Goal: Manage account settings

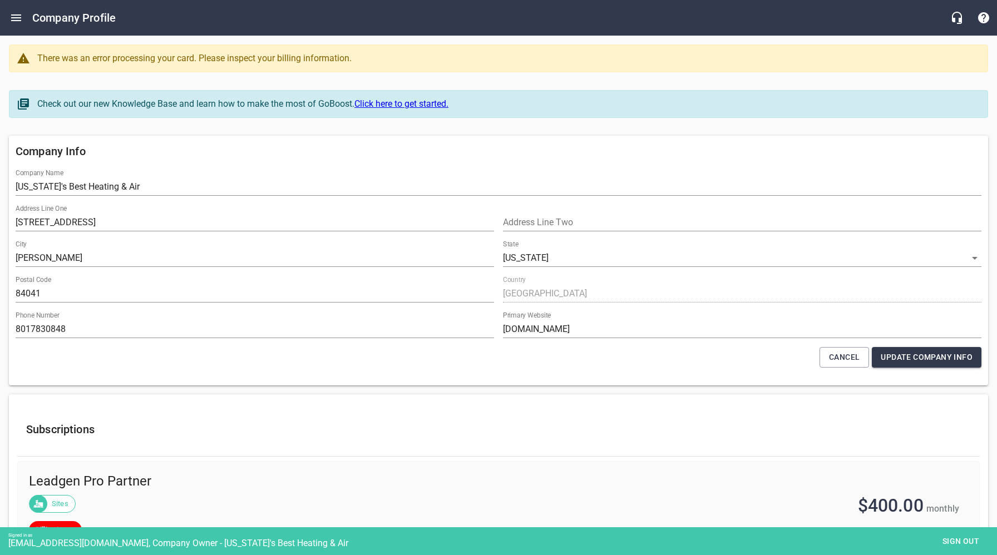
select select "[US_STATE]"
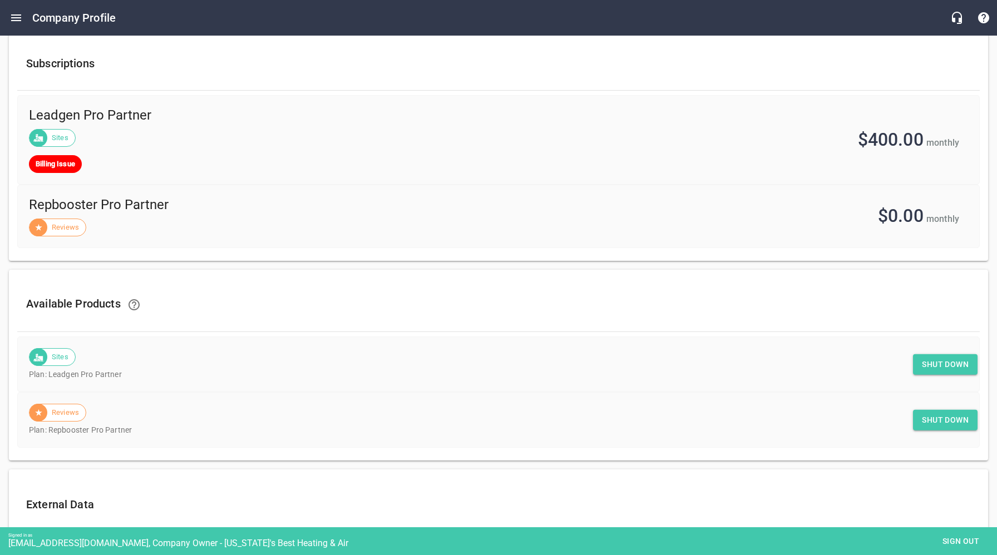
scroll to position [367, 0]
click at [942, 365] on span "Shut down" at bounding box center [945, 364] width 47 height 14
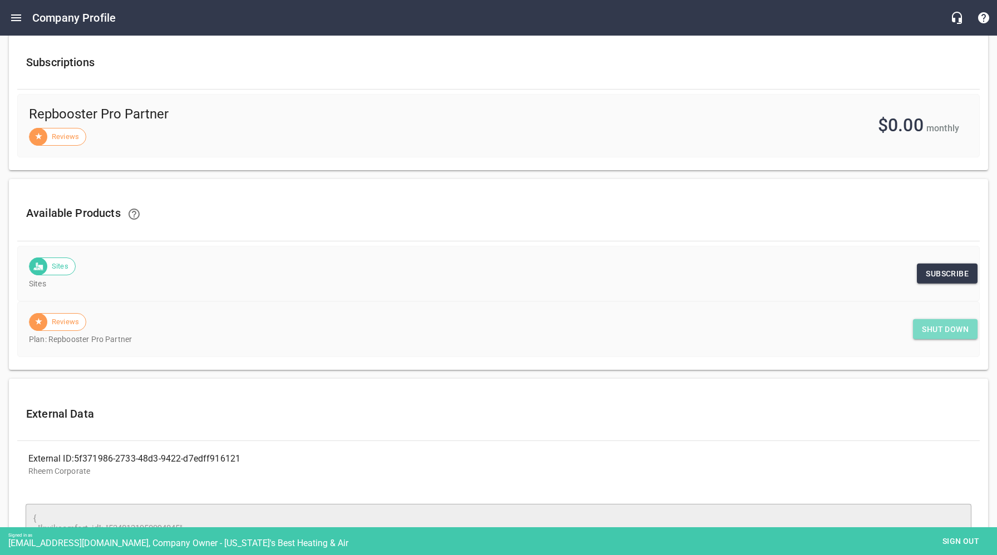
click at [943, 330] on span "Shut down" at bounding box center [945, 330] width 47 height 14
drag, startPoint x: 967, startPoint y: 537, endPoint x: 895, endPoint y: 494, distance: 83.9
click at [967, 537] on span "Sign out" at bounding box center [960, 542] width 47 height 14
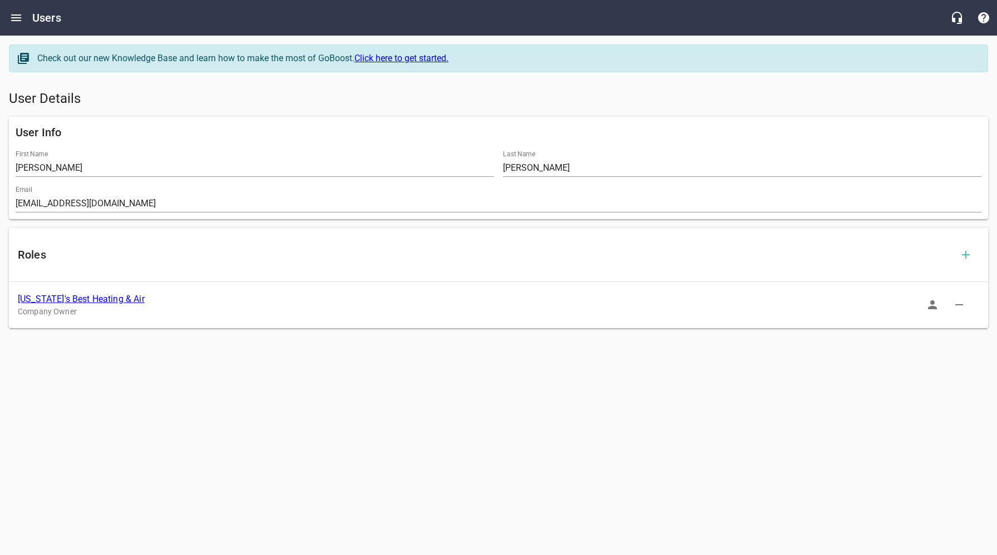
click at [51, 298] on link "[US_STATE]'s Best Heating & Air" at bounding box center [81, 299] width 127 height 11
